Goal: Download file/media

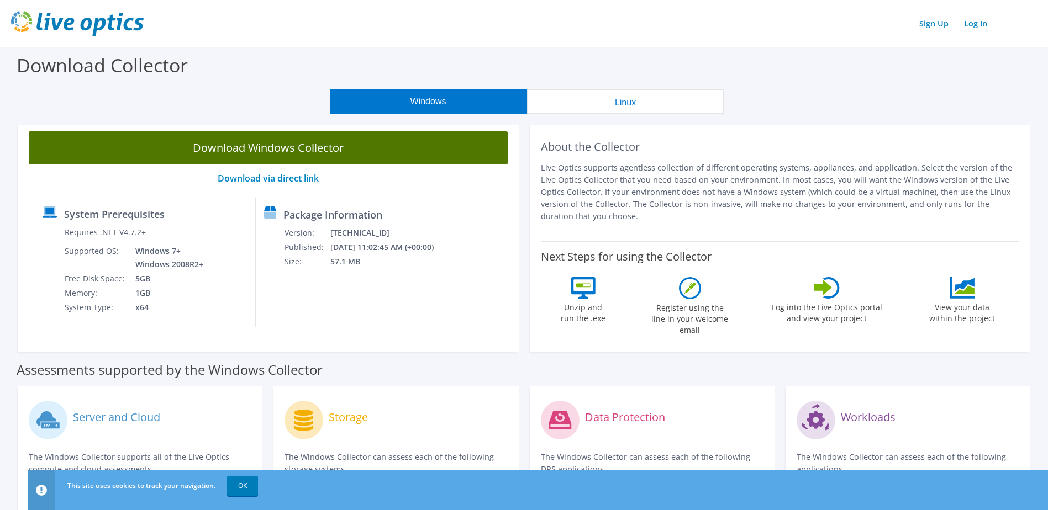
click at [326, 142] on link "Download Windows Collector" at bounding box center [268, 147] width 479 height 33
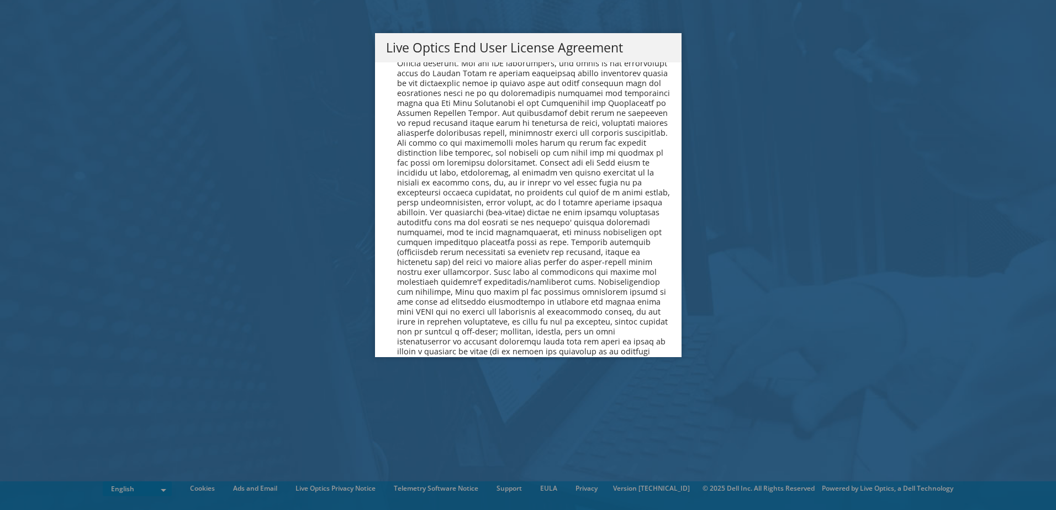
scroll to position [4177, 0]
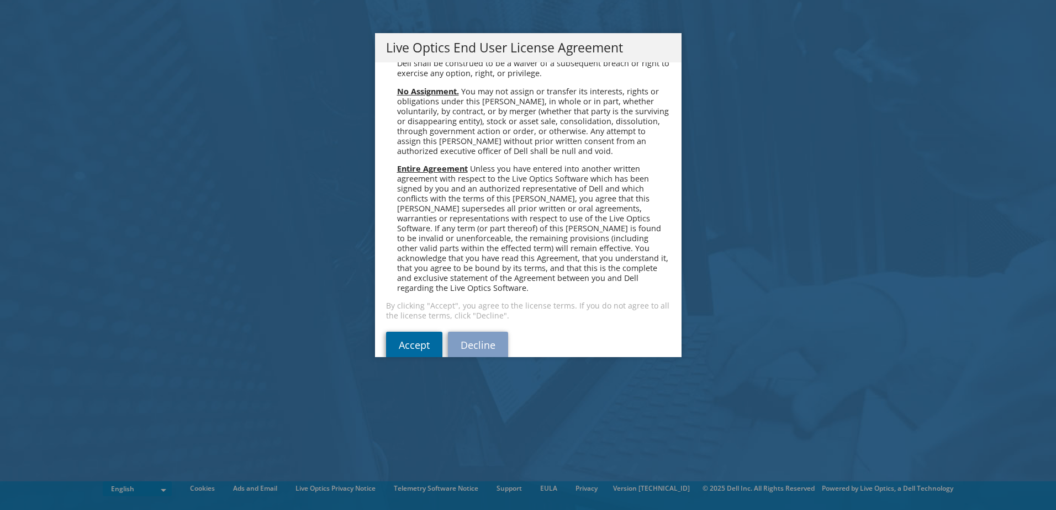
click at [425, 332] on link "Accept" at bounding box center [414, 345] width 56 height 27
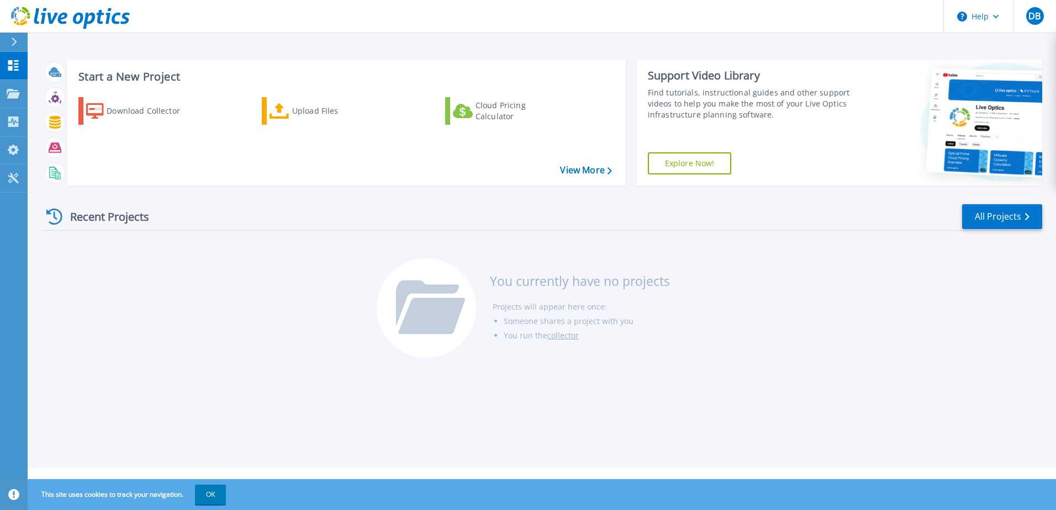
click at [186, 271] on div "Recent Projects All Projects You currently have no projects Projects will appea…" at bounding box center [543, 281] width 1000 height 175
